Goal: Browse casually: Explore the website without a specific task or goal

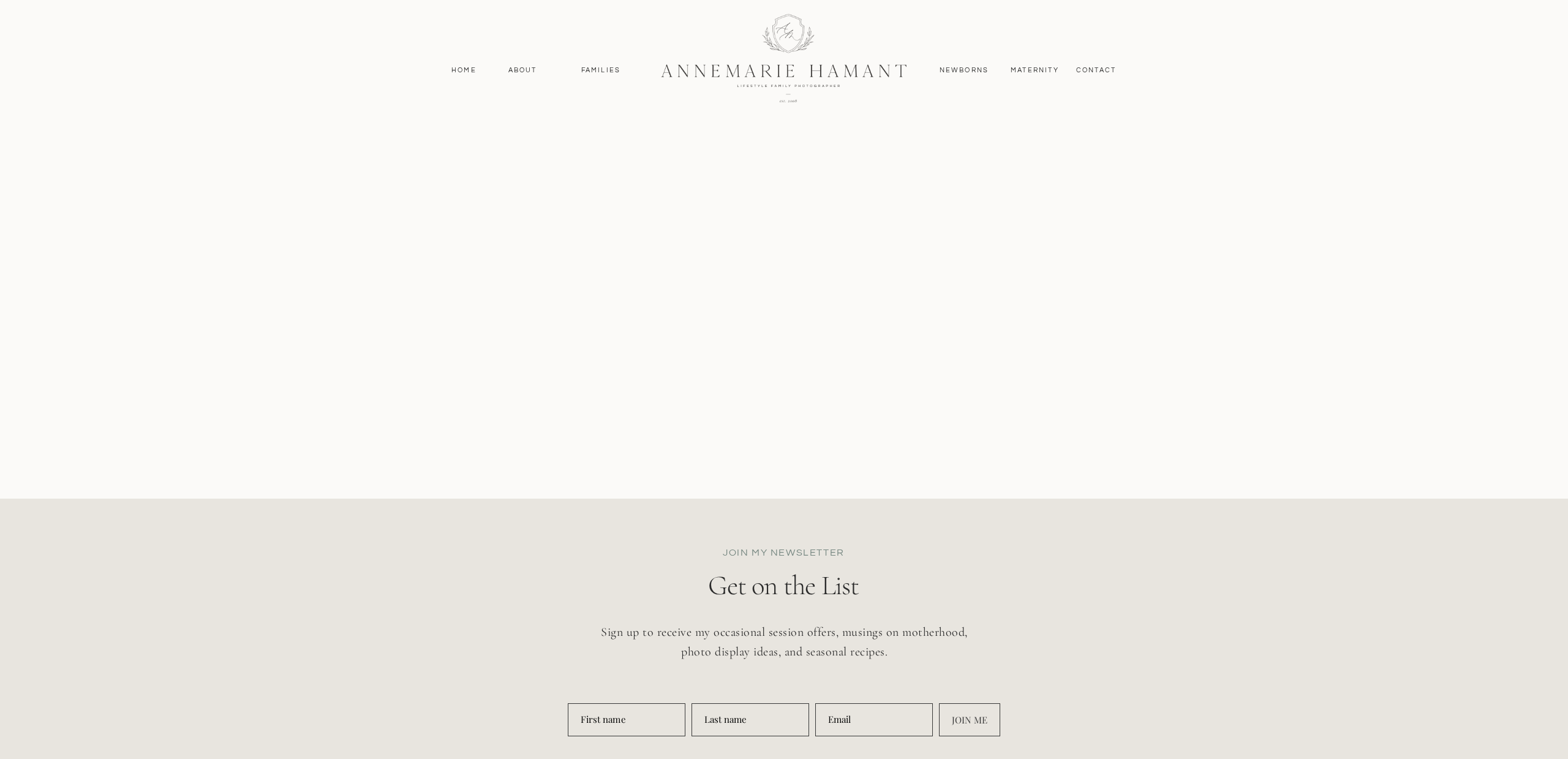
scroll to position [5906, 0]
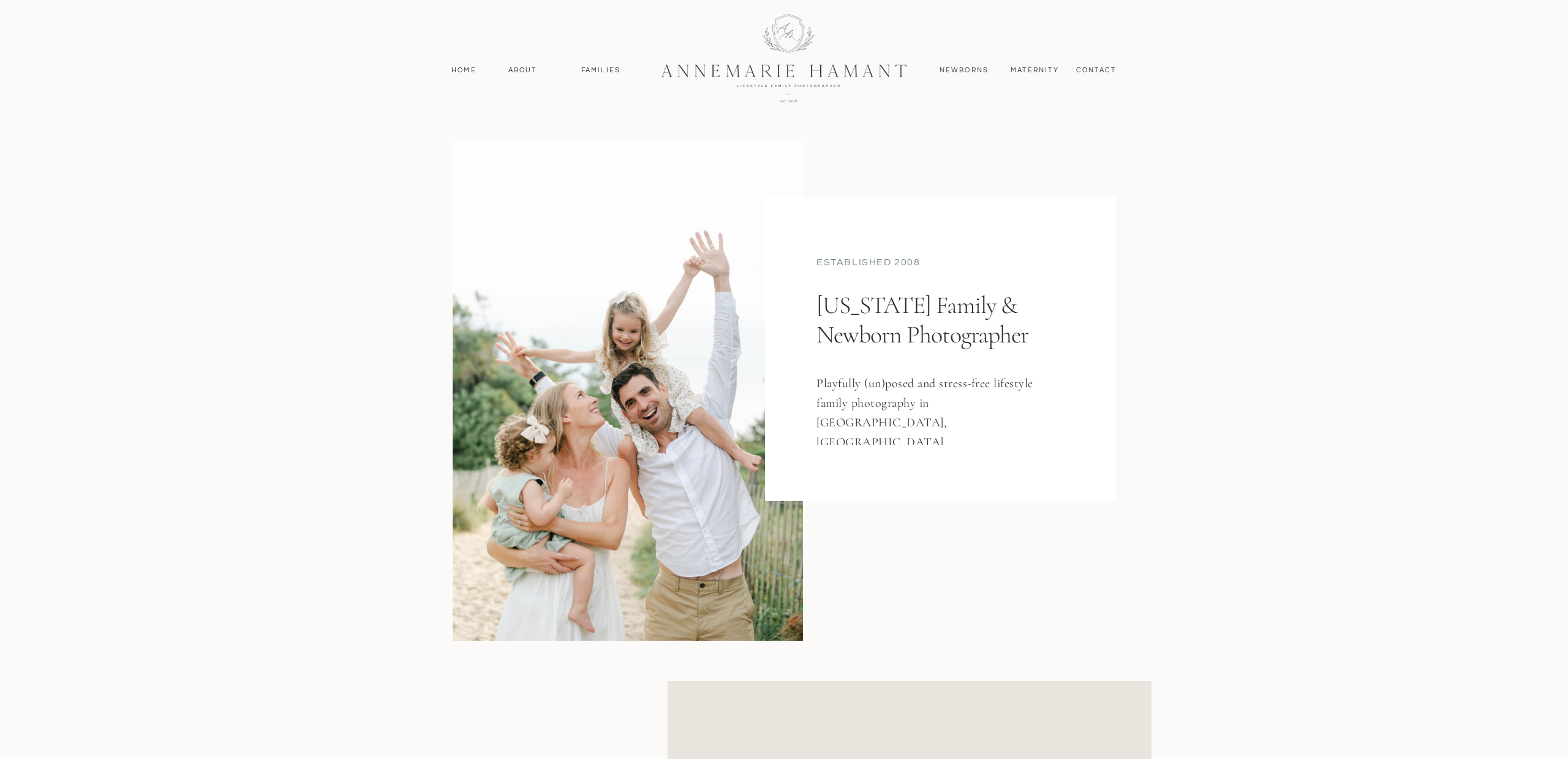
scroll to position [5638, 0]
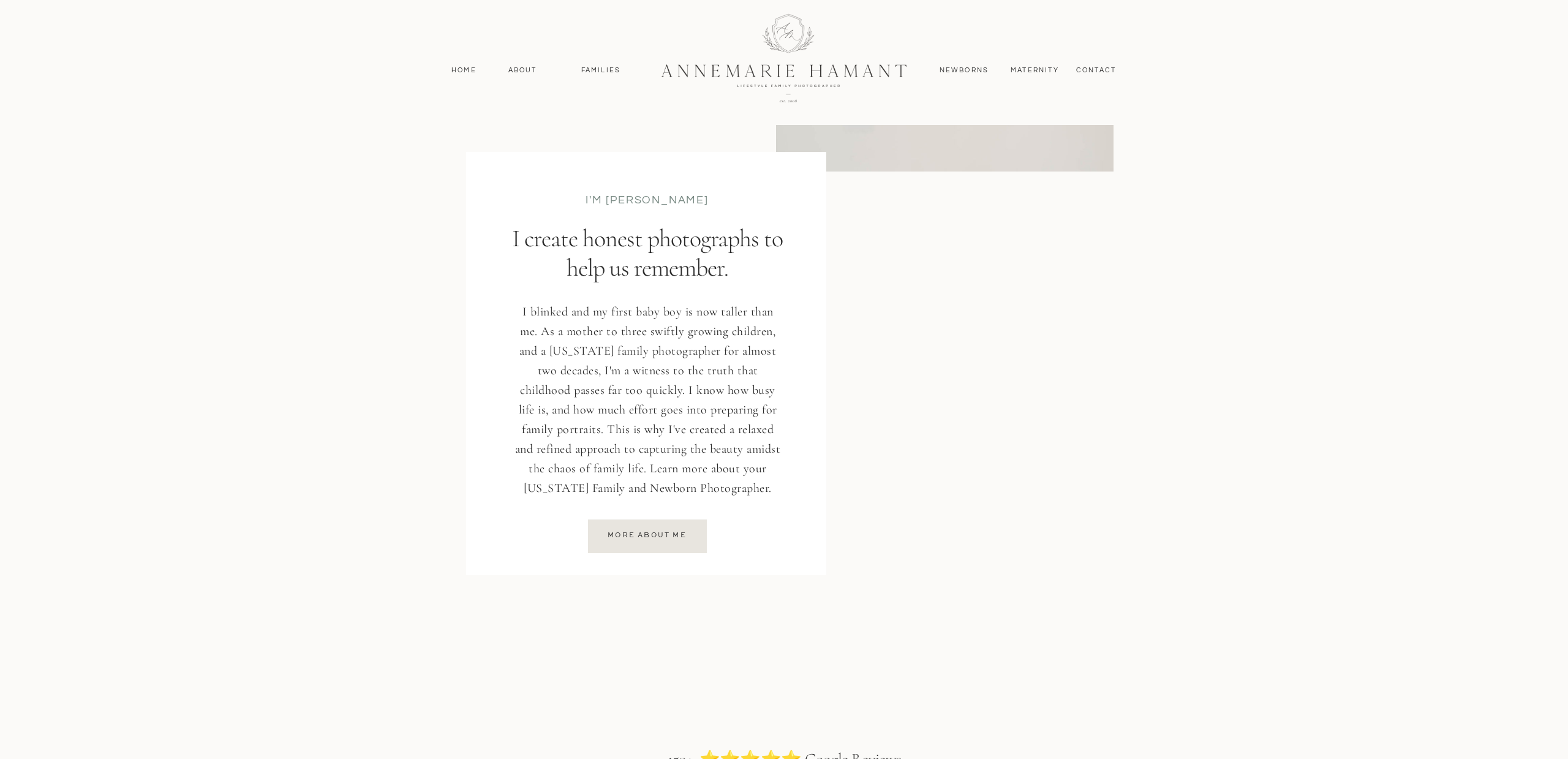
scroll to position [1562, 0]
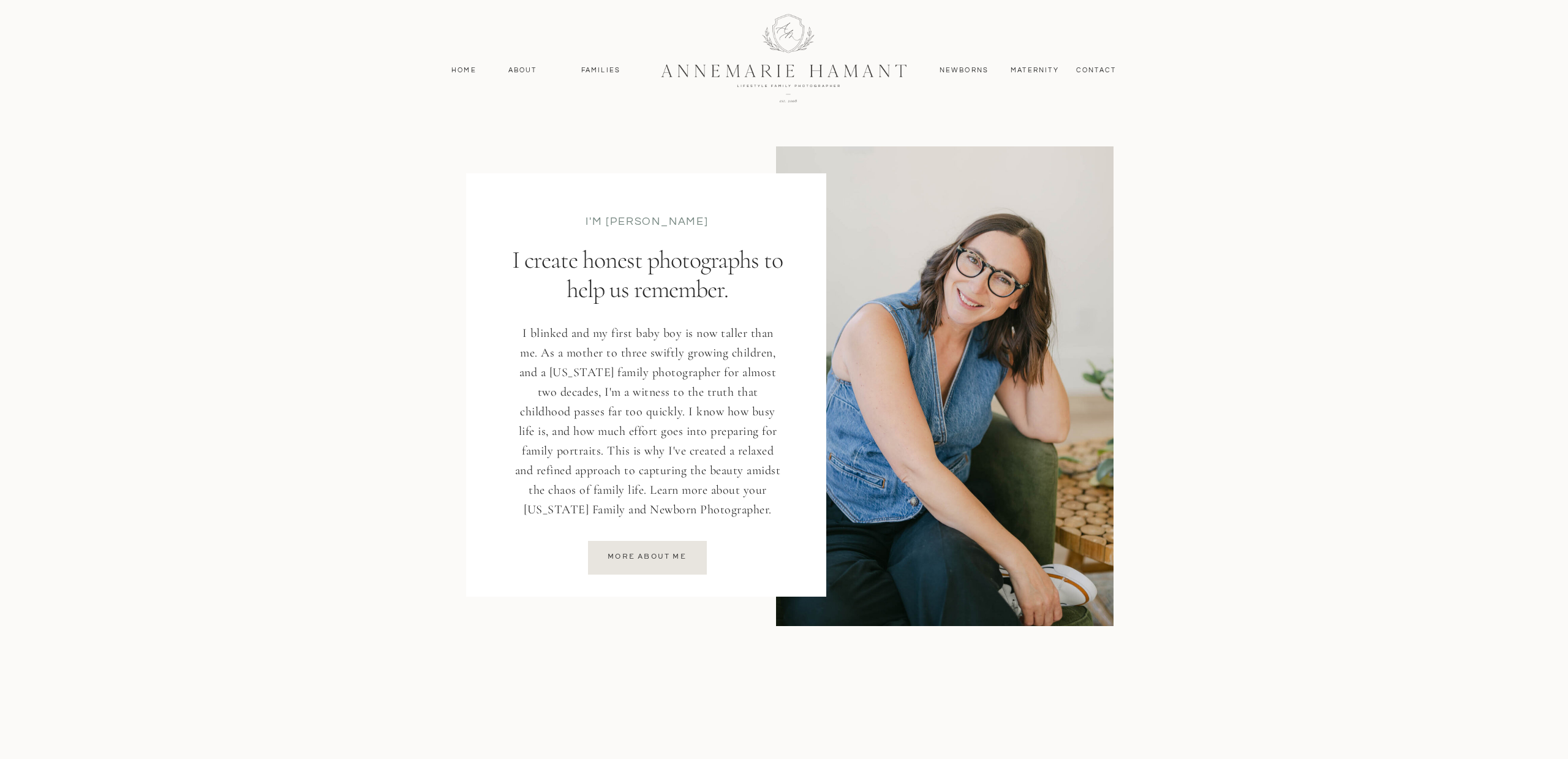
drag, startPoint x: 512, startPoint y: 259, endPoint x: 762, endPoint y: 300, distance: 253.3
click at [762, 300] on p "I create honest photographs to help us remember." at bounding box center [648, 279] width 279 height 69
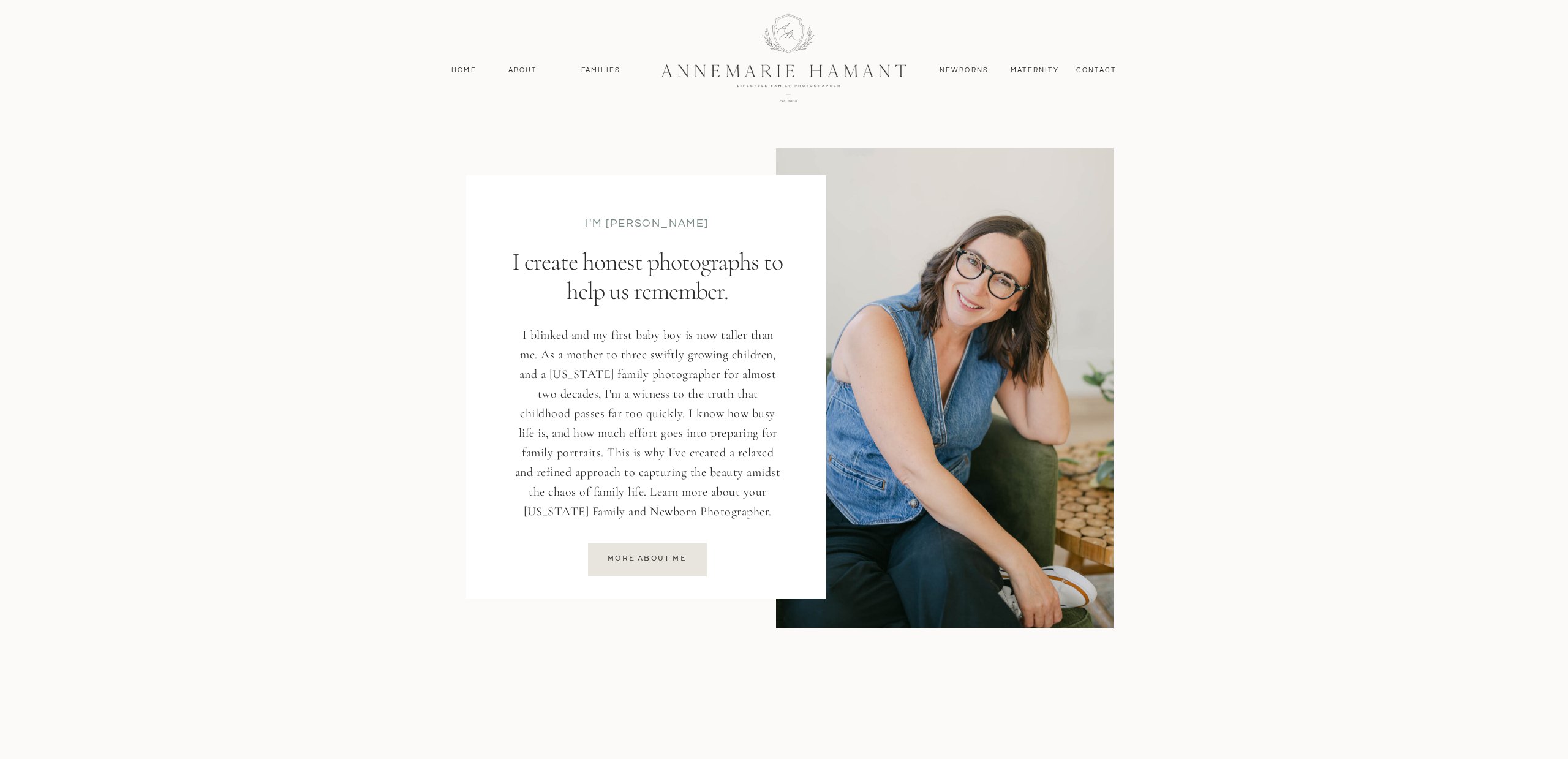
click at [739, 297] on p "I create honest photographs to help us remember." at bounding box center [648, 282] width 279 height 69
drag, startPoint x: 584, startPoint y: 274, endPoint x: 762, endPoint y: 307, distance: 181.0
click at [762, 307] on p "I create honest photographs to help us remember." at bounding box center [648, 282] width 279 height 69
drag, startPoint x: 629, startPoint y: 372, endPoint x: 624, endPoint y: 369, distance: 5.8
click at [628, 372] on p "I blinked and my first baby boy is now taller than me. As a mother to three swi…" at bounding box center [648, 425] width 272 height 200
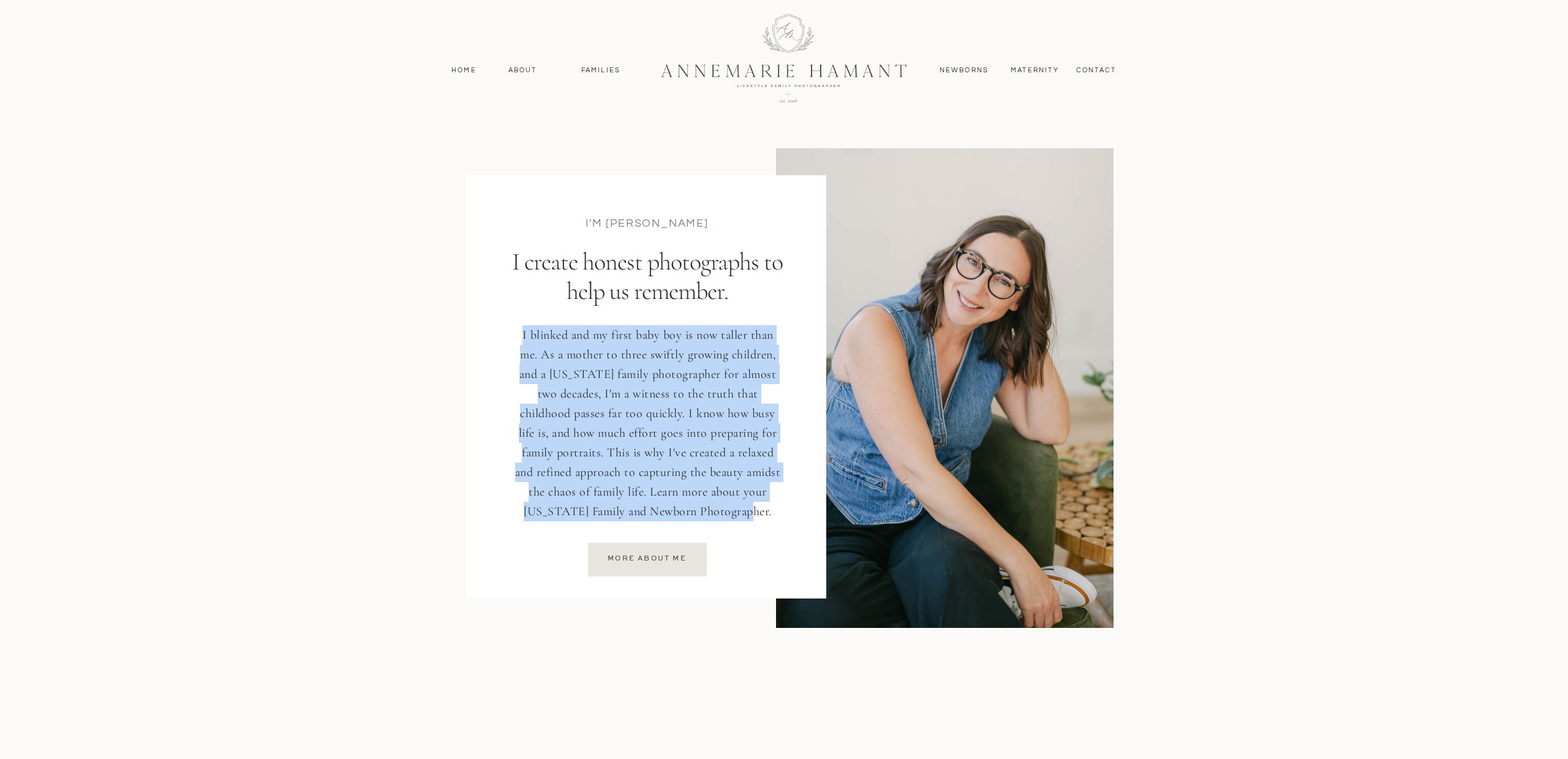
drag, startPoint x: 548, startPoint y: 347, endPoint x: 771, endPoint y: 513, distance: 278.0
click at [771, 513] on p "I blinked and my first baby boy is now taller than me. As a mother to three swi…" at bounding box center [648, 425] width 272 height 200
copy p "I blinked and my first baby boy is now taller than me. As a mother to three swi…"
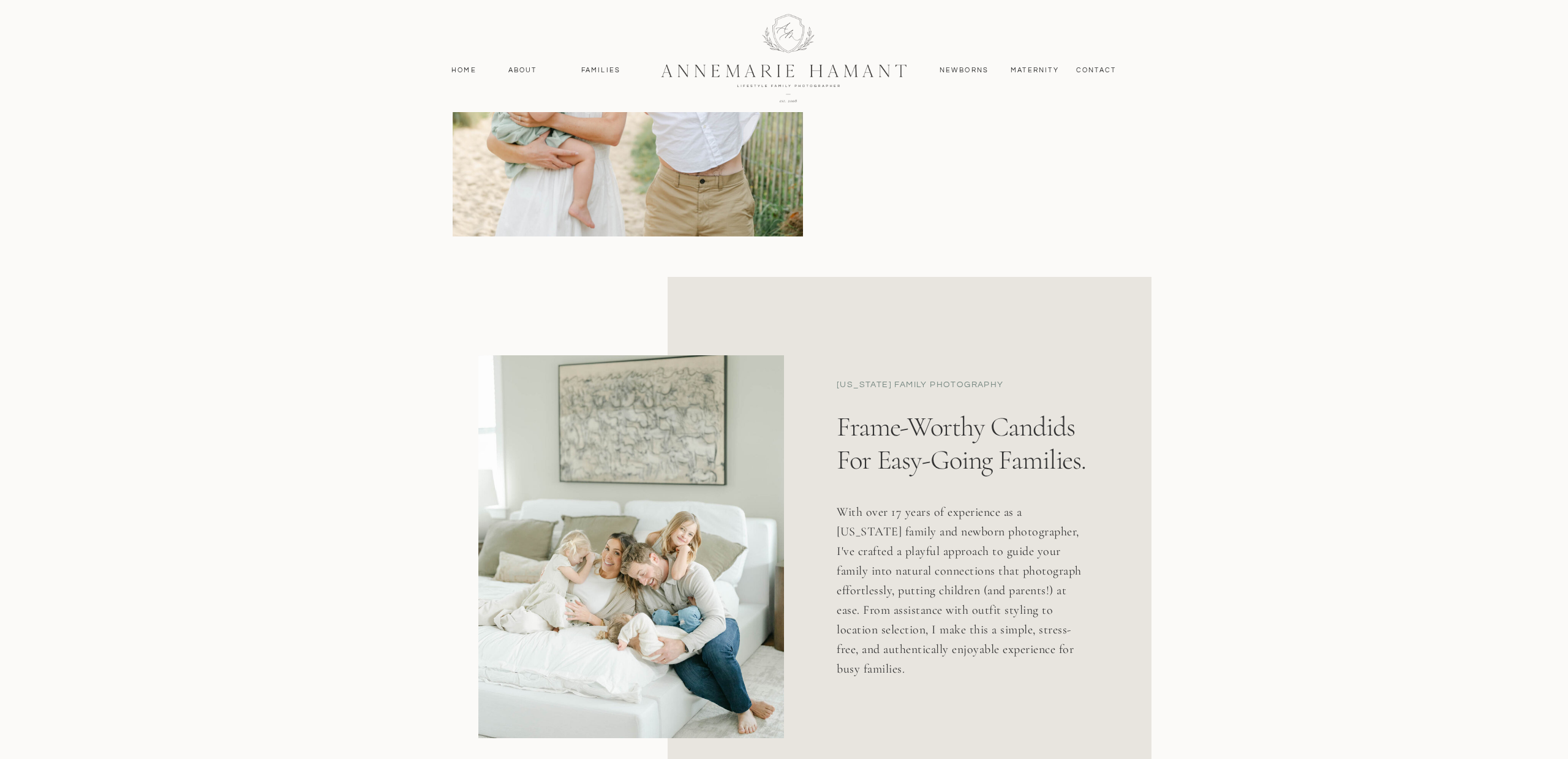
scroll to position [466, 0]
